Goal: Transaction & Acquisition: Purchase product/service

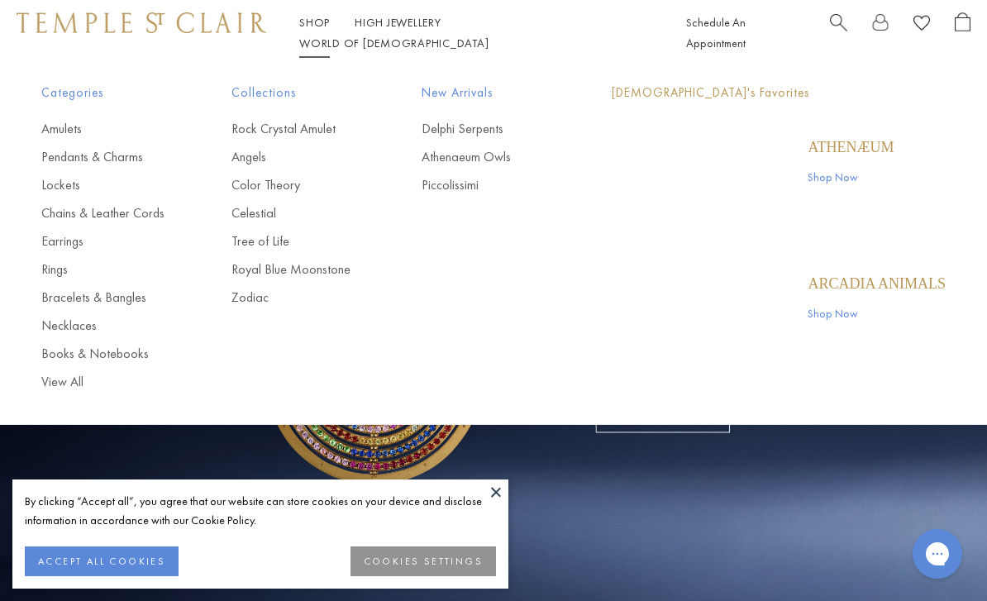
click at [315, 30] on link "Shop Shop" at bounding box center [314, 22] width 31 height 15
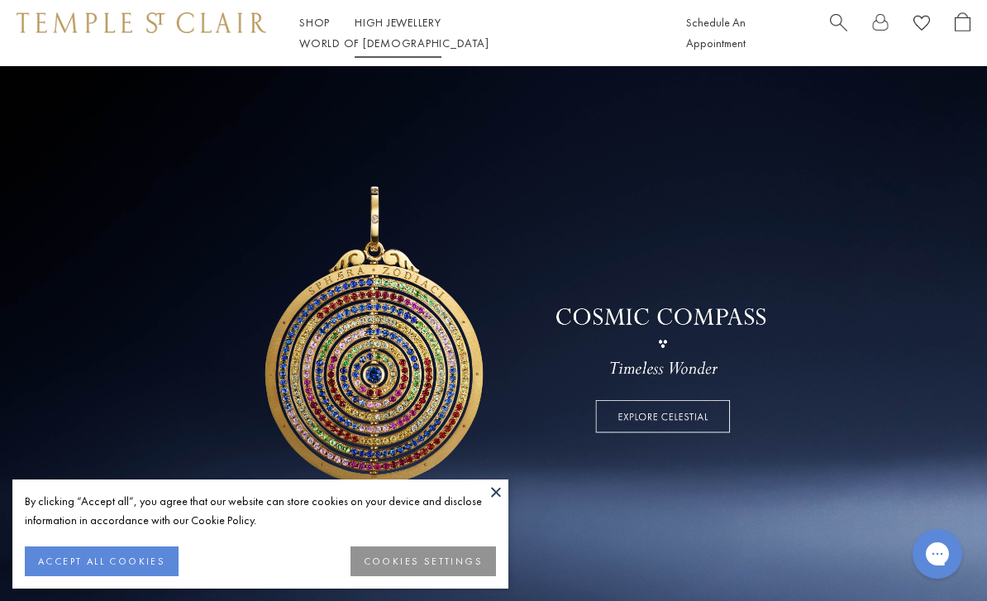
click at [398, 29] on link "High Jewellery High Jewellery" at bounding box center [398, 22] width 87 height 15
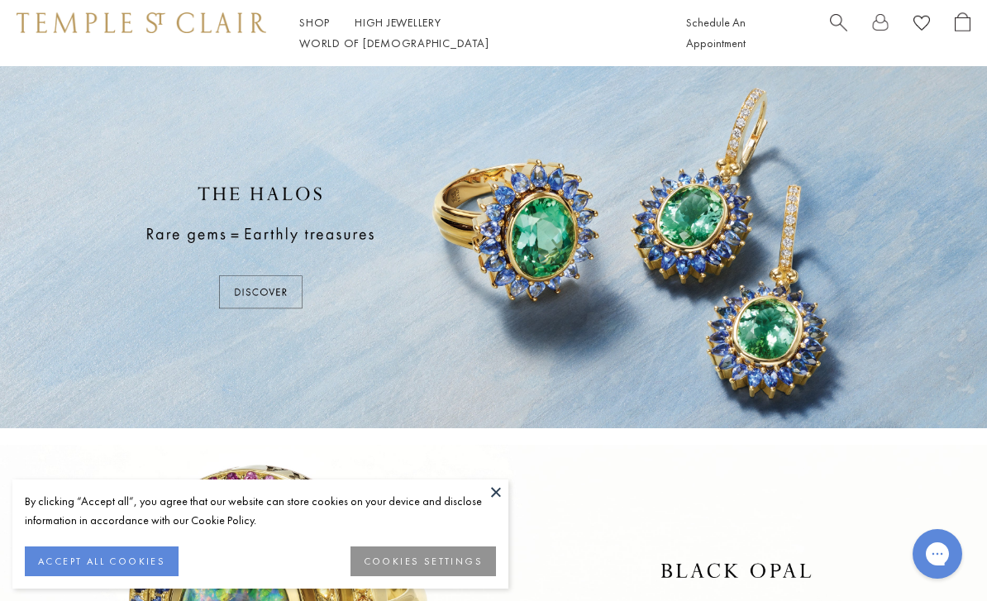
click at [497, 489] on button at bounding box center [495, 491] width 25 height 25
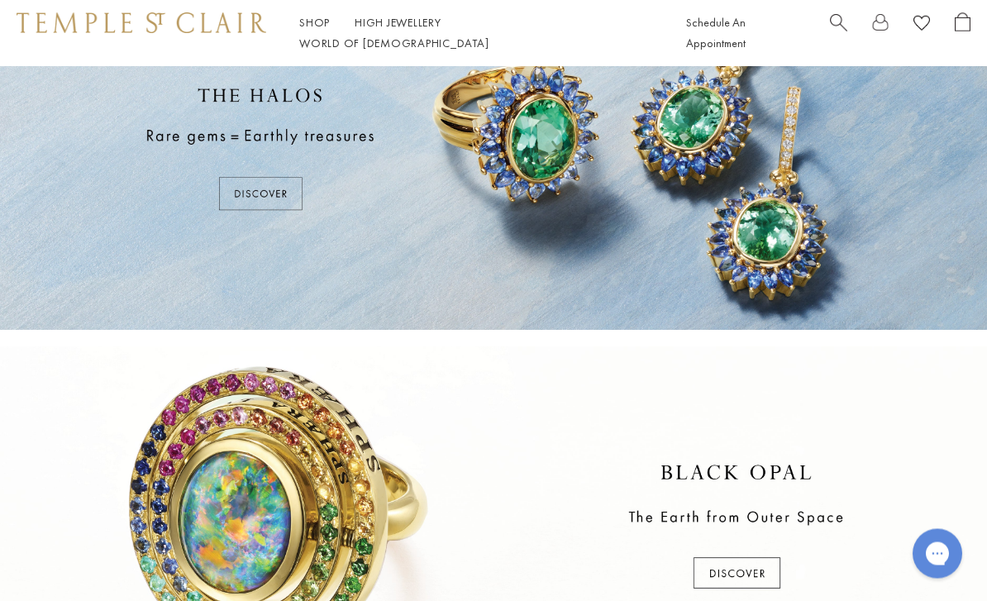
scroll to position [98, 0]
click at [249, 192] on div at bounding box center [493, 150] width 987 height 362
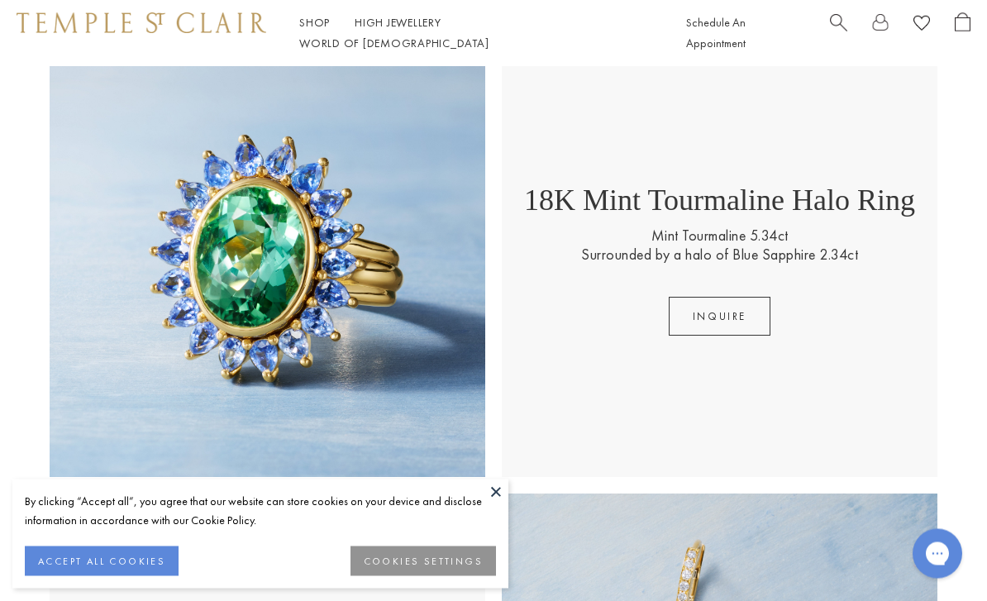
scroll to position [403, 0]
click at [496, 504] on button at bounding box center [495, 491] width 25 height 25
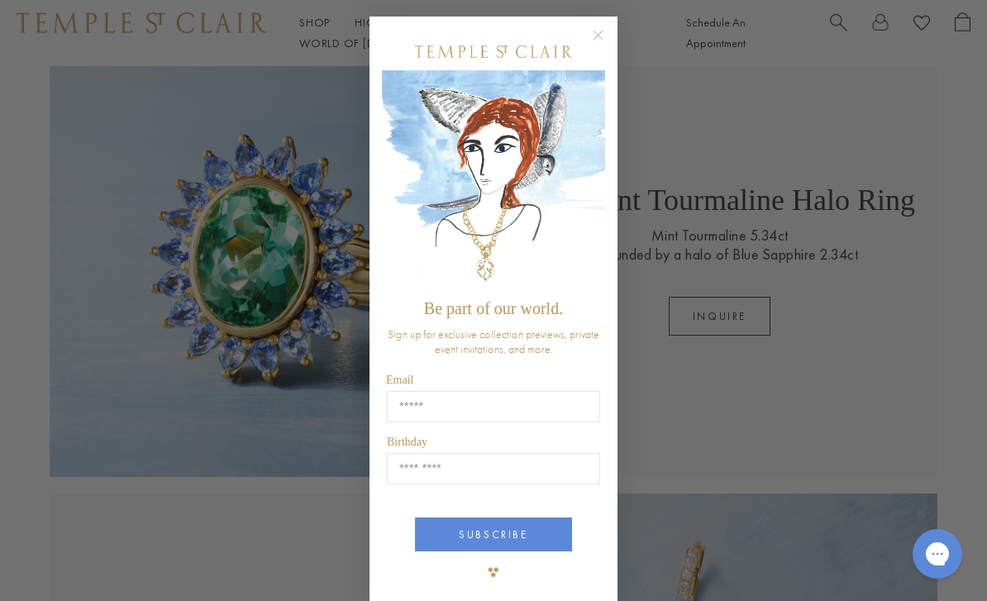
click at [595, 45] on circle "Close dialog" at bounding box center [598, 36] width 20 height 20
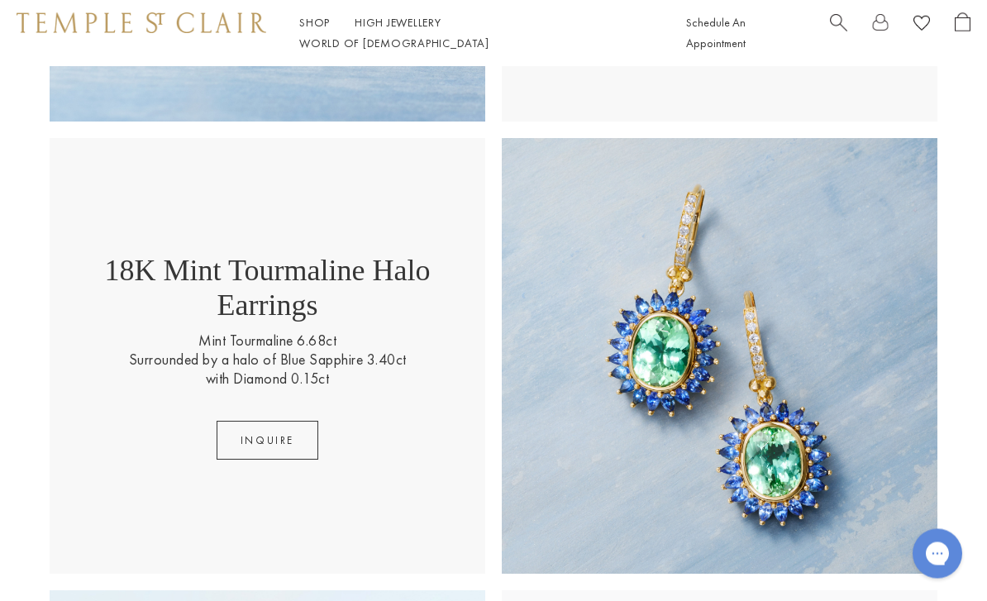
scroll to position [760, 0]
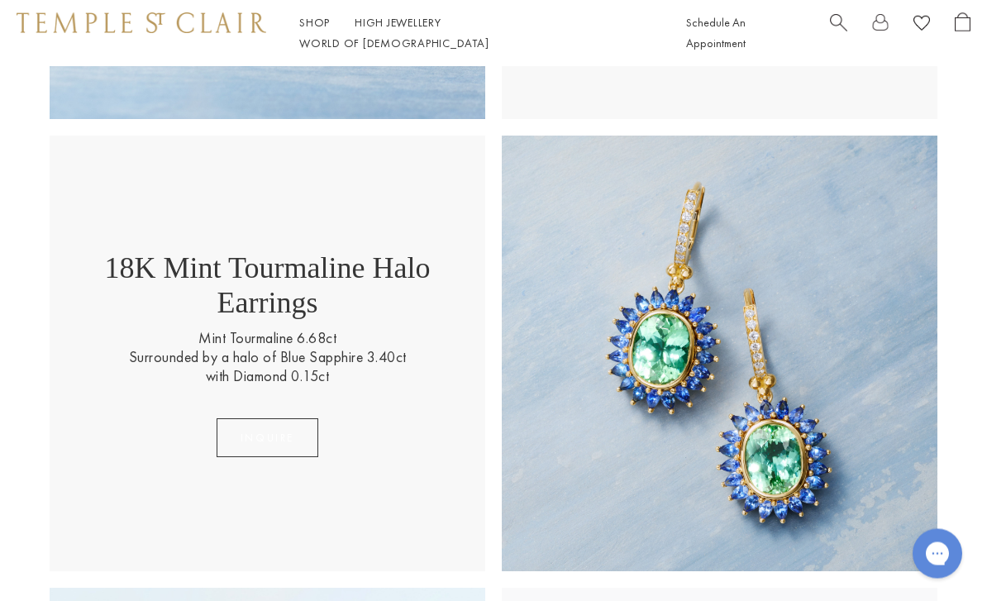
click at [265, 425] on button "Inquire" at bounding box center [268, 438] width 102 height 39
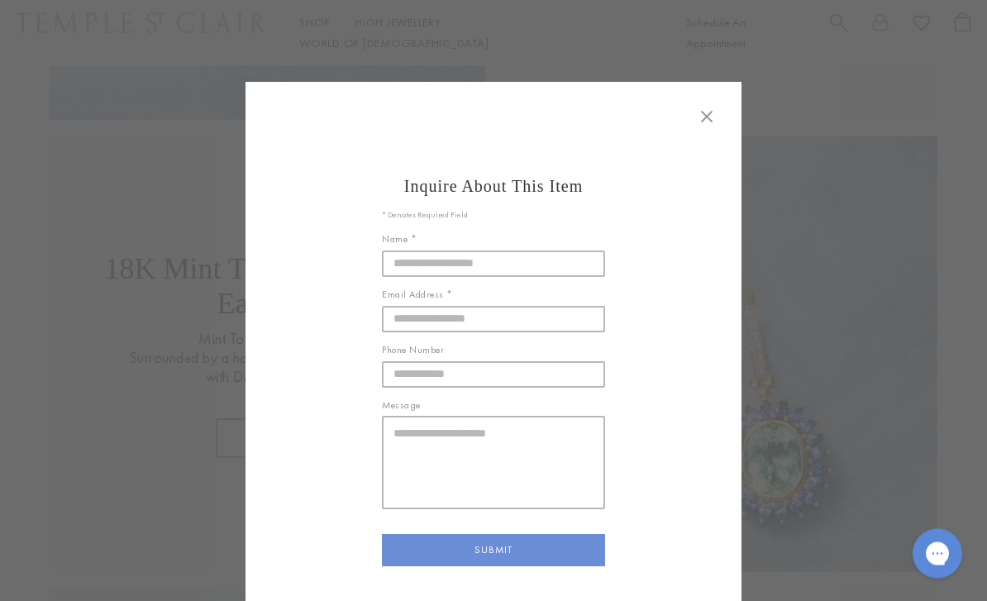
scroll to position [761, 0]
click at [722, 102] on button at bounding box center [706, 118] width 36 height 39
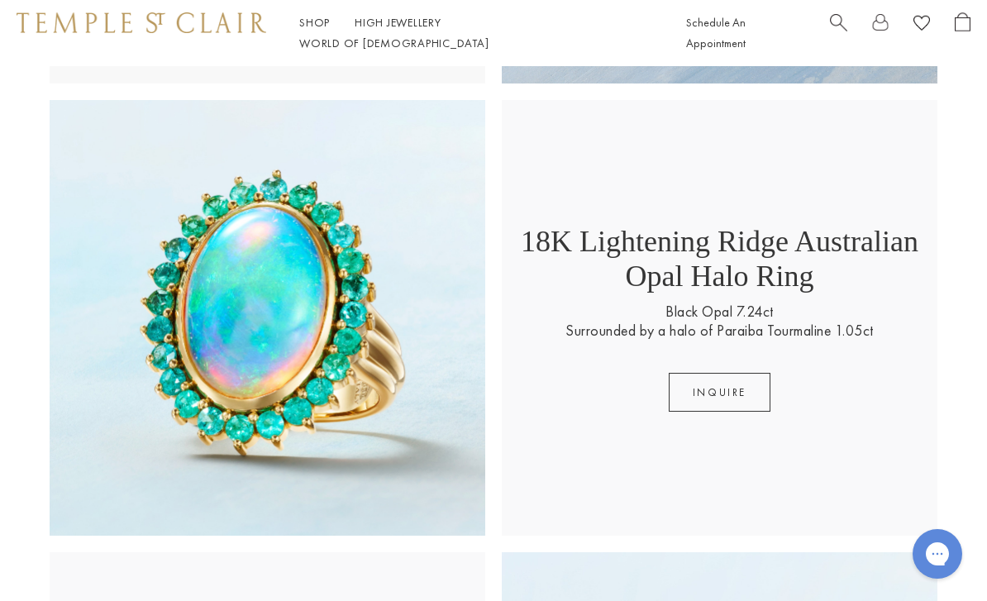
scroll to position [1248, 0]
click at [734, 396] on button "Inquire" at bounding box center [720, 393] width 102 height 39
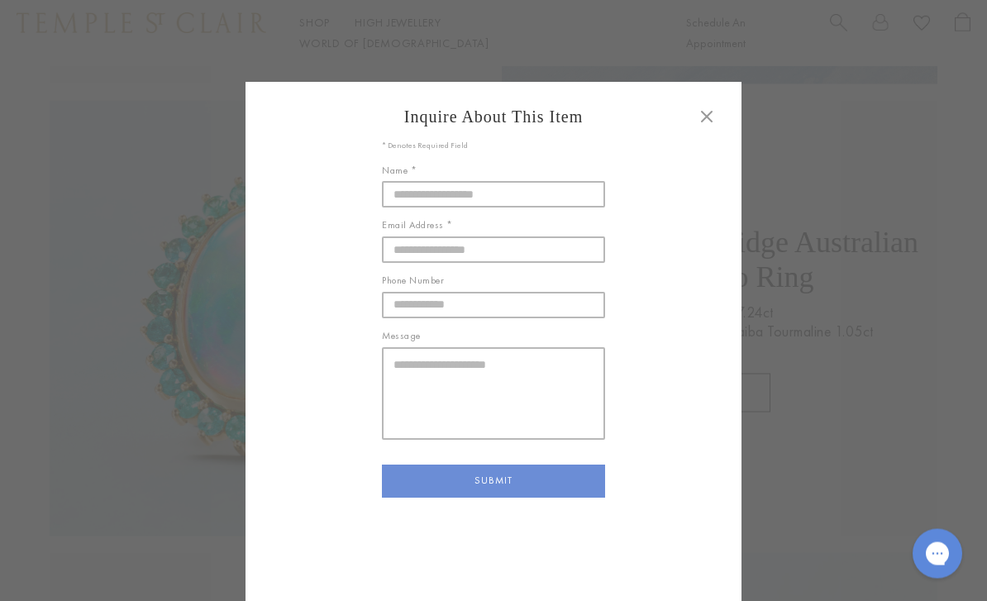
scroll to position [1249, 0]
click at [720, 102] on button at bounding box center [706, 118] width 36 height 39
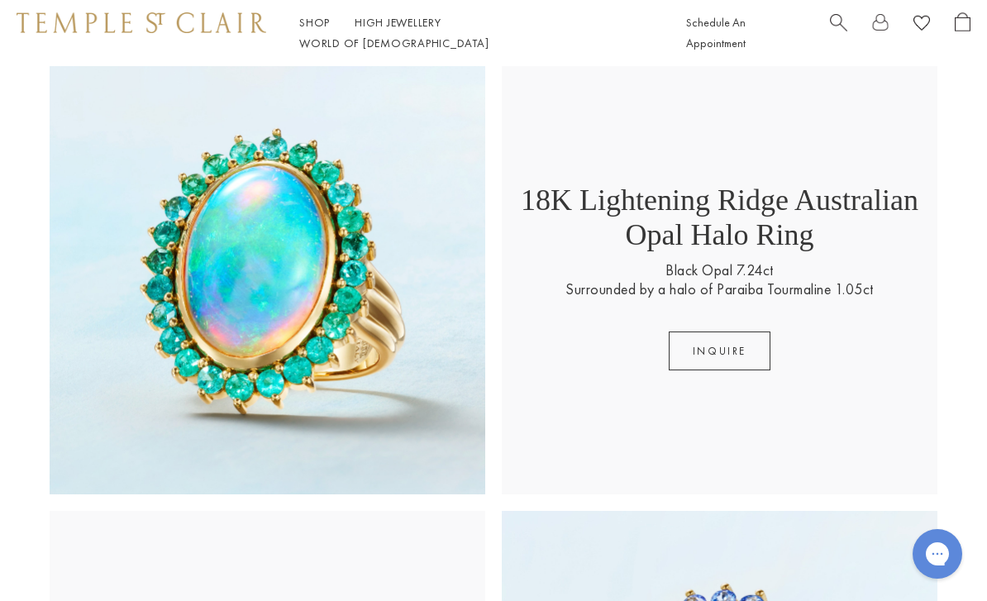
scroll to position [1272, 0]
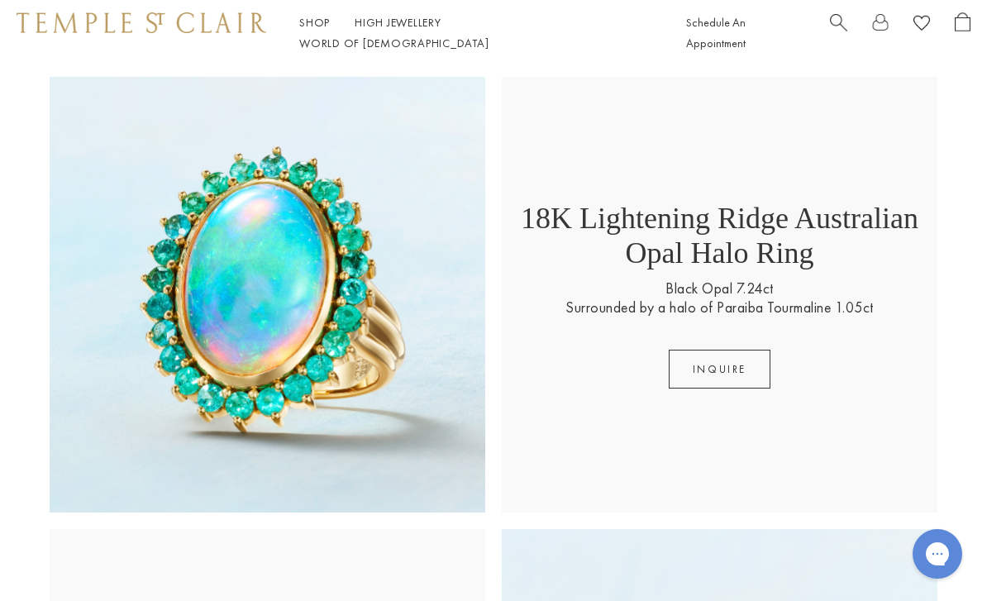
click at [388, 286] on img at bounding box center [268, 295] width 436 height 436
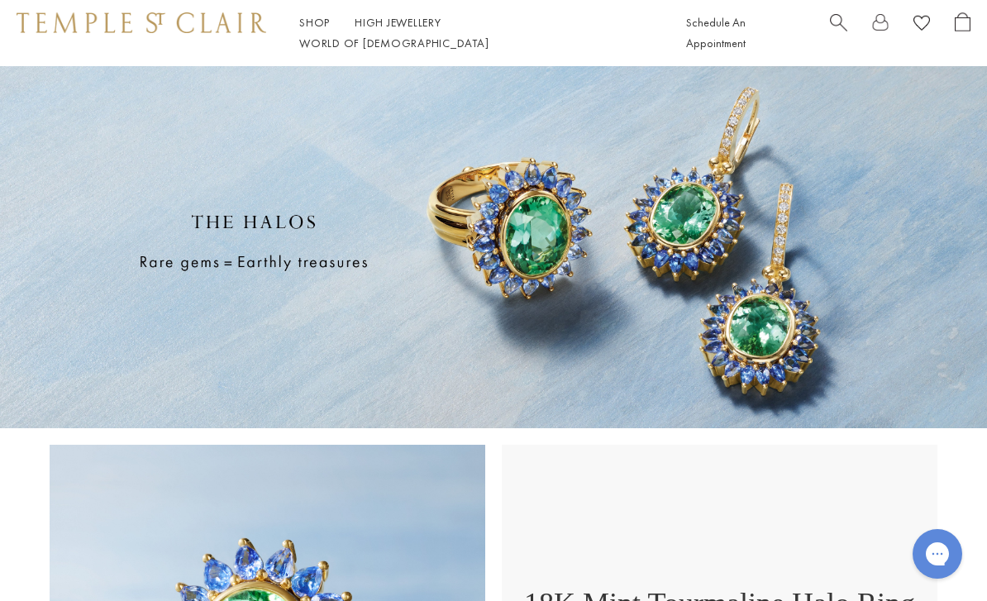
scroll to position [1325, 0]
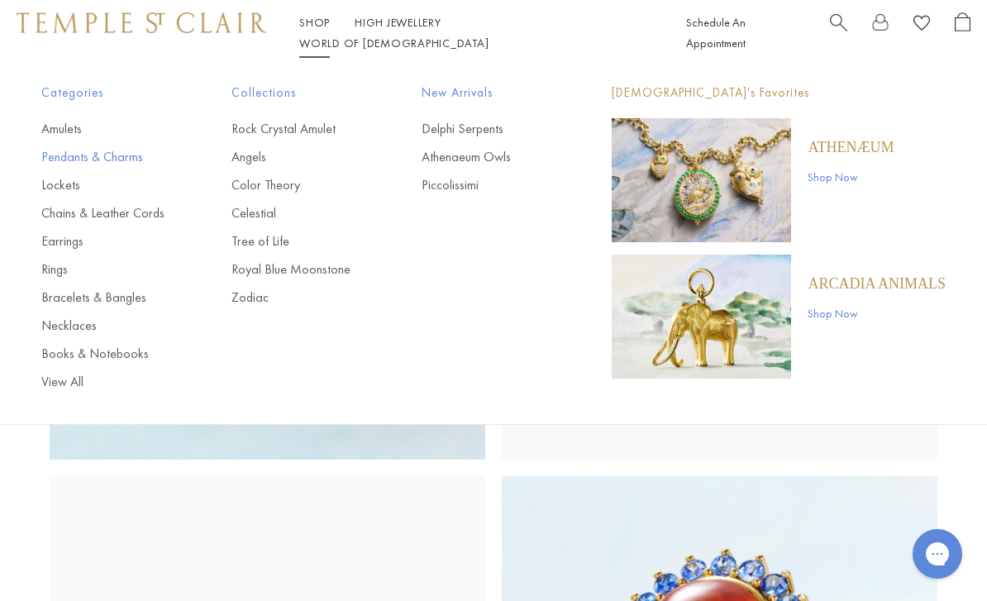
click at [98, 164] on link "Pendants & Charms" at bounding box center [103, 157] width 124 height 18
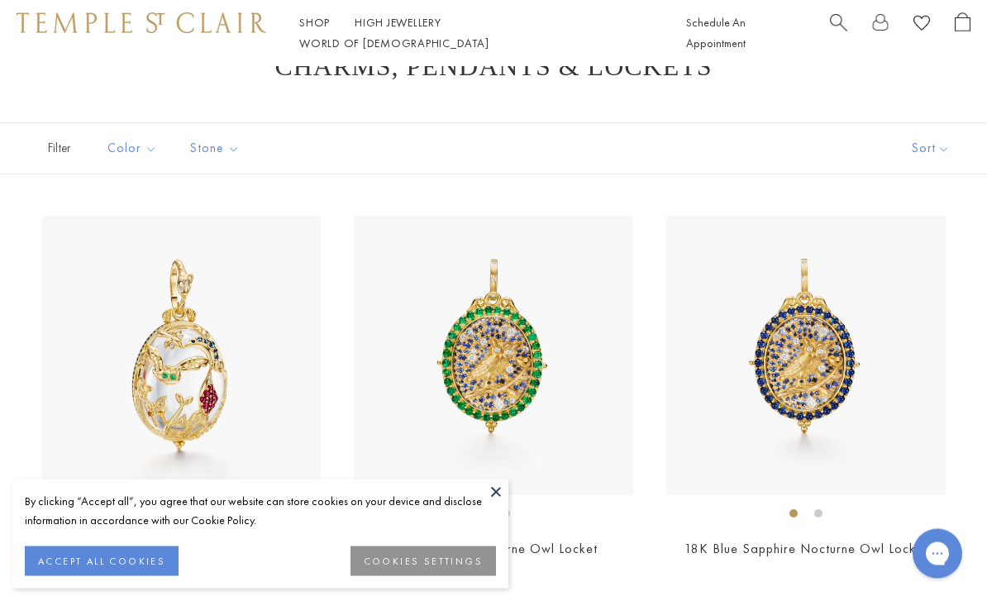
scroll to position [56, 0]
click at [485, 504] on button at bounding box center [495, 491] width 25 height 25
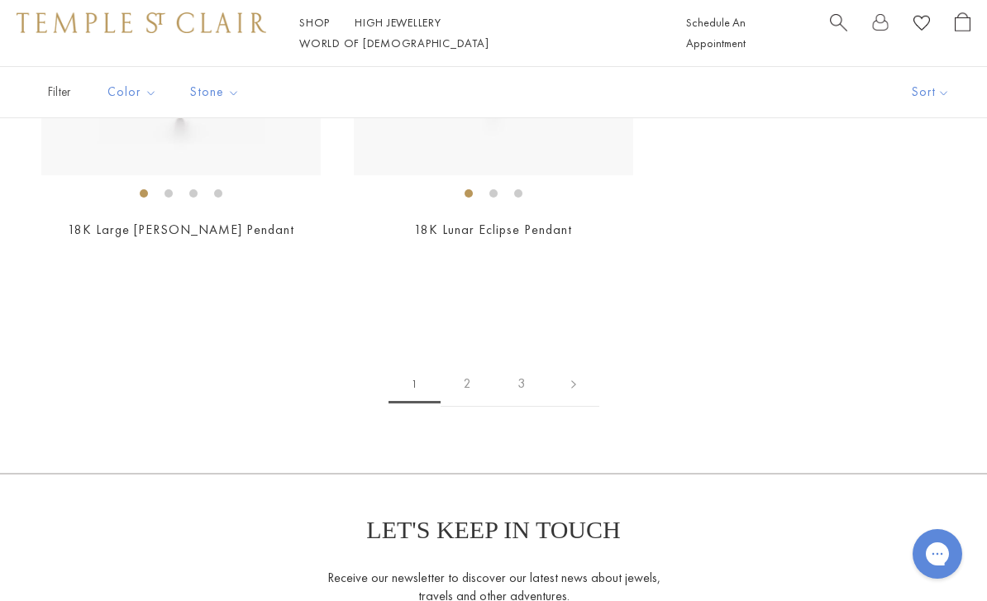
scroll to position [8281, 0]
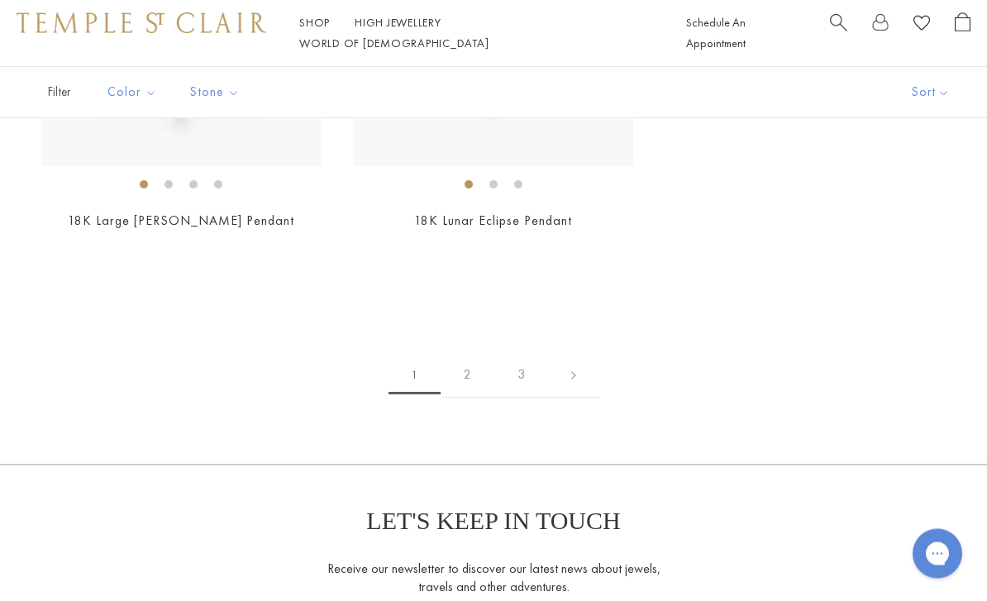
click at [455, 354] on link "2" at bounding box center [468, 375] width 54 height 45
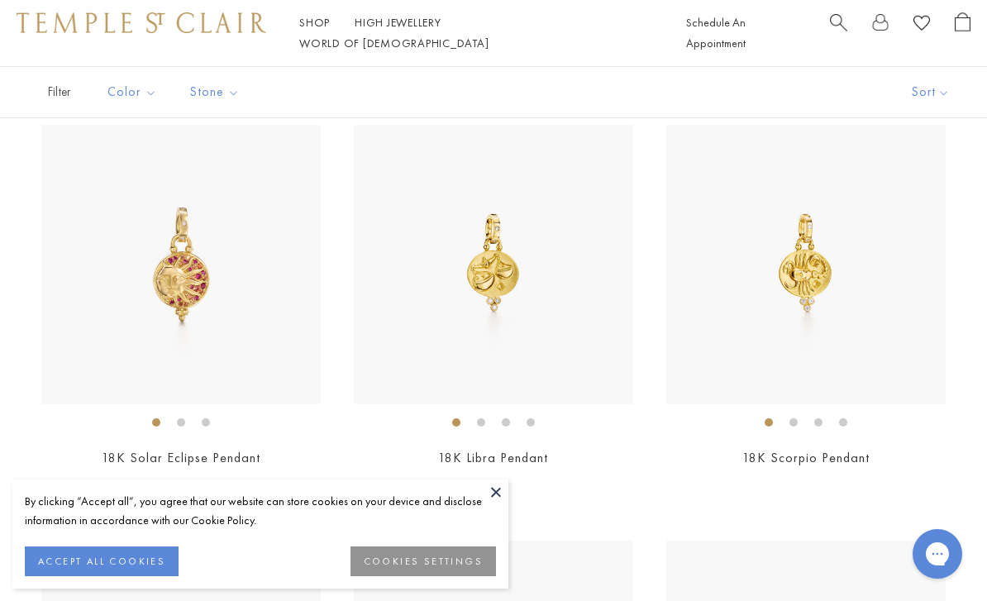
scroll to position [159, 0]
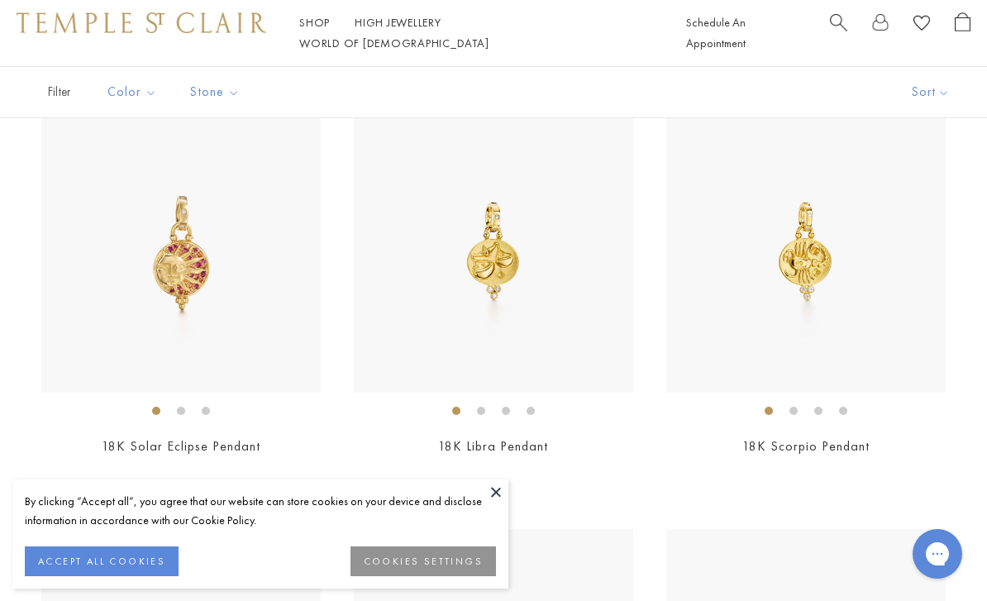
click at [499, 504] on button at bounding box center [495, 491] width 25 height 25
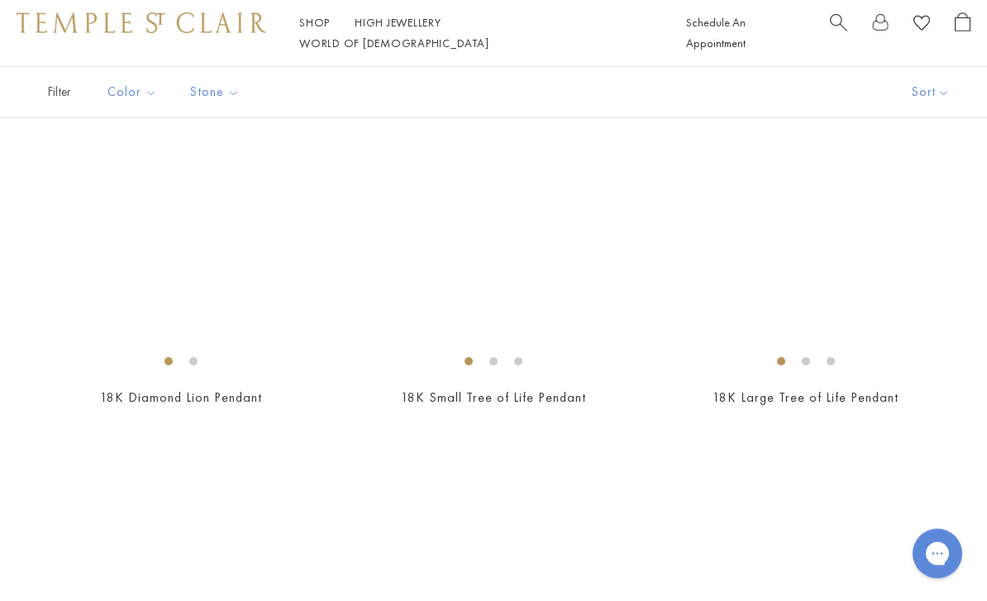
scroll to position [5197, 0]
